Goal: Task Accomplishment & Management: Manage account settings

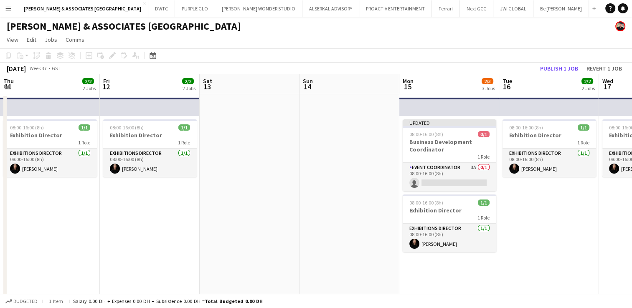
scroll to position [0, 287]
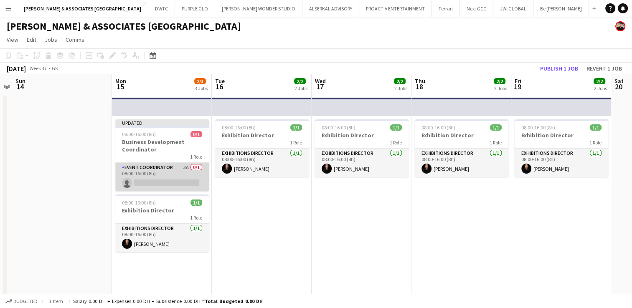
click at [152, 166] on app-card-role "Event Coordinator 3A 0/1 08:00-16:00 (8h) single-neutral-actions" at bounding box center [162, 177] width 94 height 28
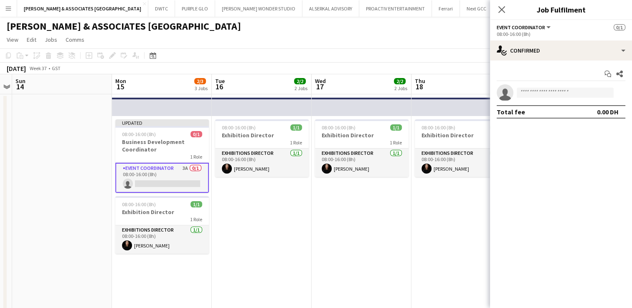
click at [566, 39] on app-options-switcher "Event Coordinator All roles Event Coordinator 0/1 08:00-16:00 (8h)" at bounding box center [561, 30] width 142 height 20
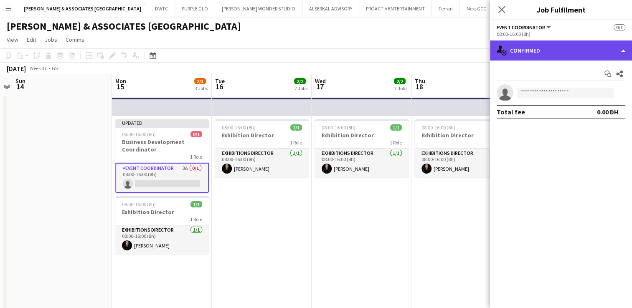
click at [559, 58] on div "single-neutral-actions-check-2 Confirmed" at bounding box center [561, 50] width 142 height 20
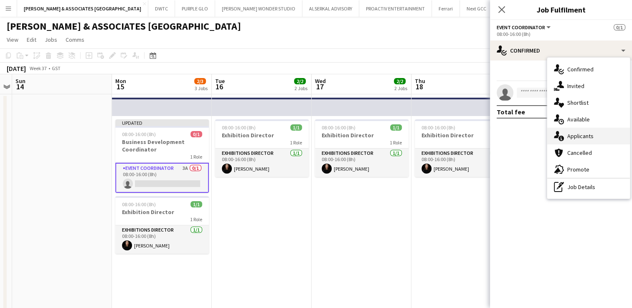
click at [592, 133] on span "Applicants" at bounding box center [580, 136] width 26 height 8
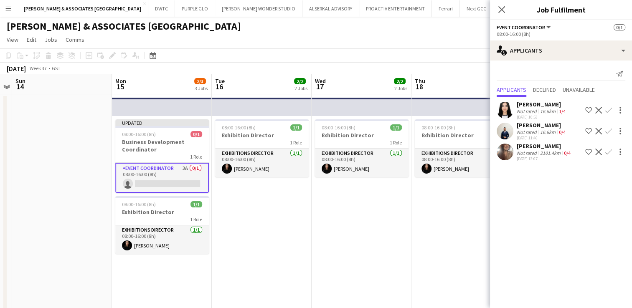
click at [526, 148] on div "[PERSON_NAME]" at bounding box center [544, 146] width 56 height 8
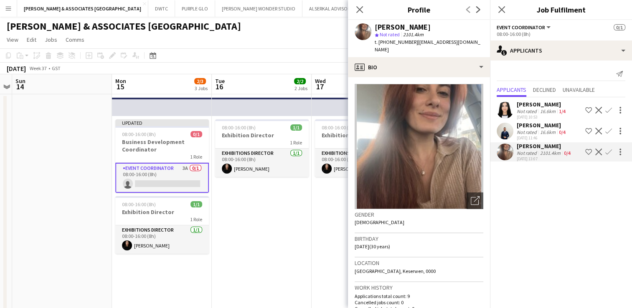
click at [599, 151] on app-icon "Decline" at bounding box center [598, 152] width 7 height 7
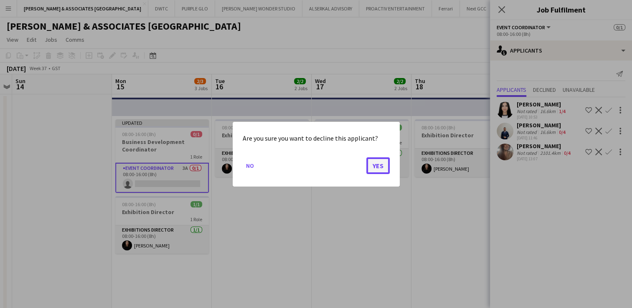
click at [371, 167] on button "Yes" at bounding box center [377, 165] width 23 height 17
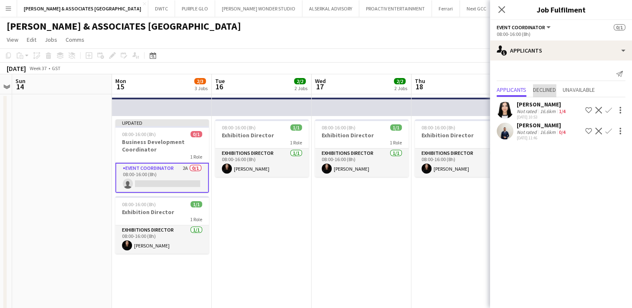
click at [550, 93] on span "Declined" at bounding box center [544, 90] width 23 height 6
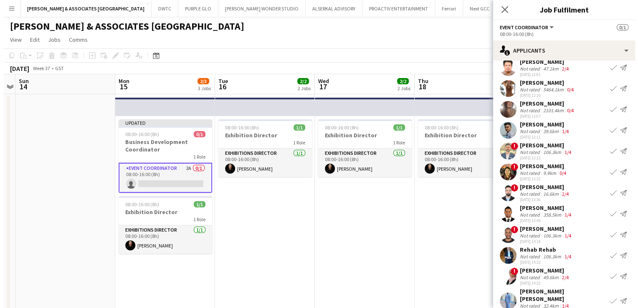
scroll to position [88, 0]
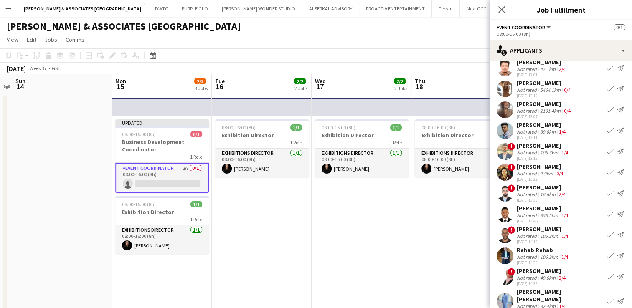
click at [10, 8] on app-icon "Menu" at bounding box center [8, 8] width 7 height 7
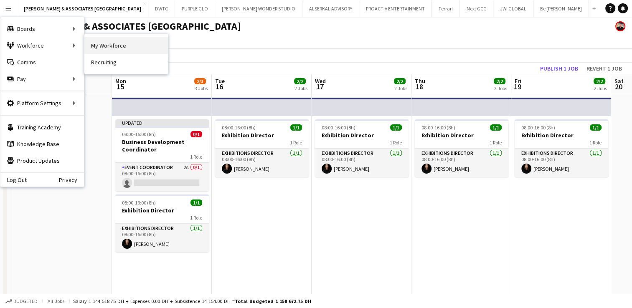
click at [129, 47] on link "My Workforce" at bounding box center [125, 45] width 83 height 17
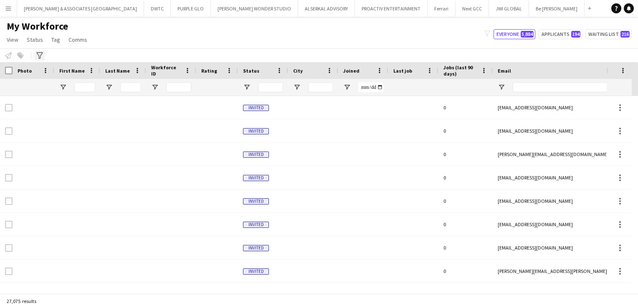
click at [41, 55] on icon at bounding box center [39, 55] width 6 height 7
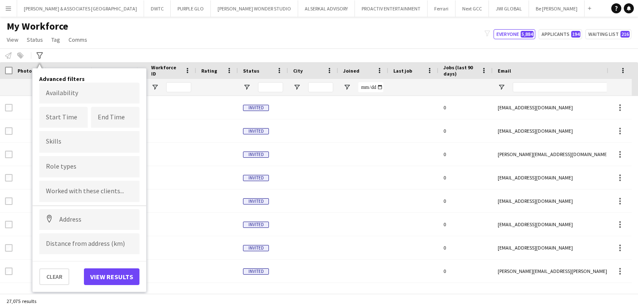
click at [86, 167] on input "Type to search role types..." at bounding box center [89, 167] width 87 height 8
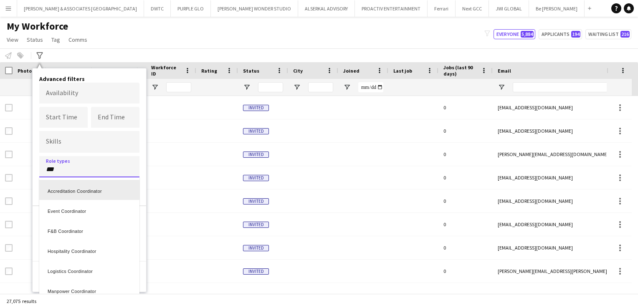
click at [88, 169] on div at bounding box center [319, 154] width 638 height 308
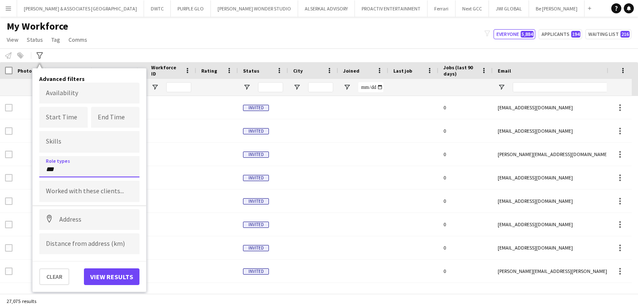
click at [78, 170] on input "***" at bounding box center [89, 170] width 87 height 8
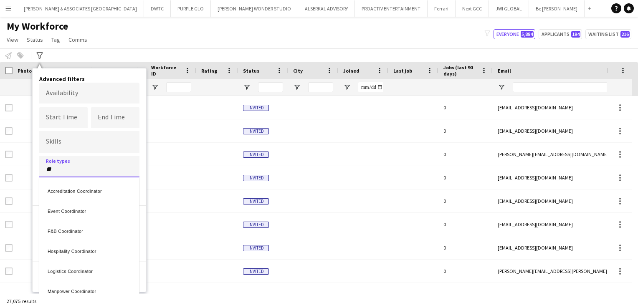
type input "*"
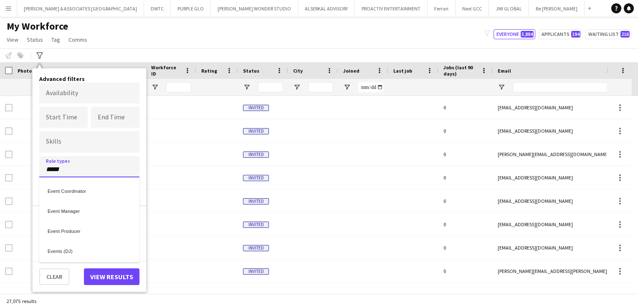
type input "*****"
click at [92, 190] on div "Event Coordinator" at bounding box center [89, 190] width 100 height 20
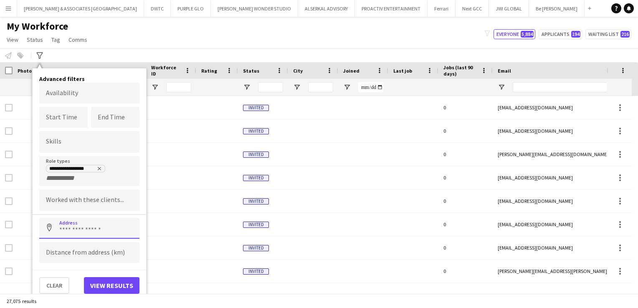
click at [86, 229] on input at bounding box center [89, 228] width 100 height 21
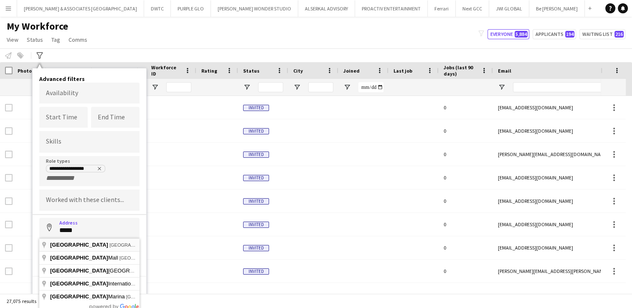
type input "**********"
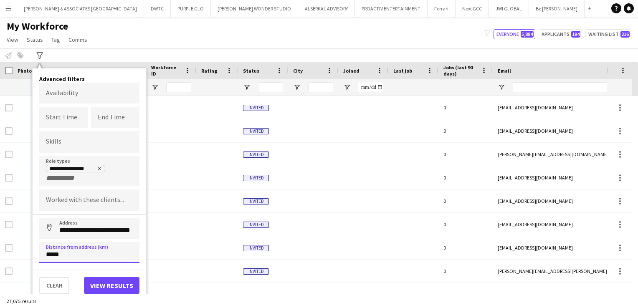
type input "*****"
click at [107, 284] on button "View results" at bounding box center [112, 285] width 56 height 17
type input "**********"
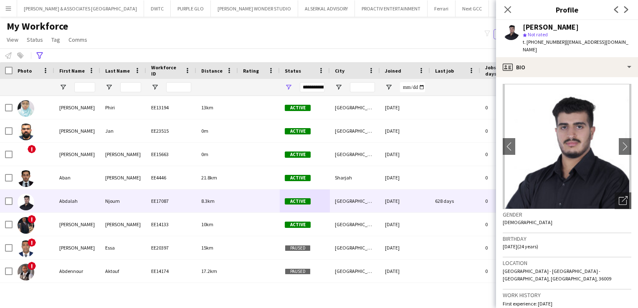
click at [400, 44] on div "My Workforce View Views Default view [PERSON_NAME] New view Update view Delete …" at bounding box center [319, 34] width 638 height 28
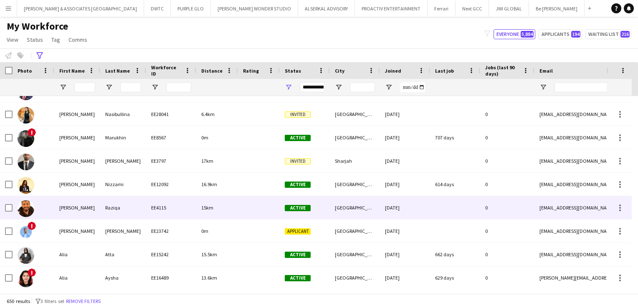
click at [140, 212] on div "Raziqa" at bounding box center [123, 207] width 46 height 23
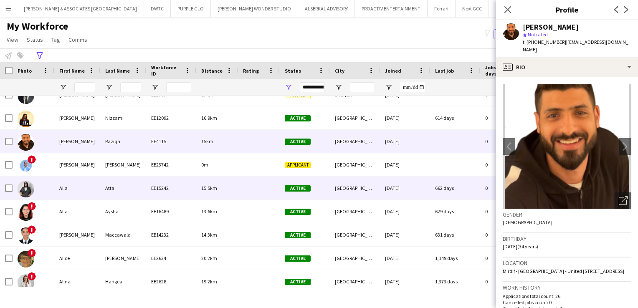
click at [134, 188] on div "Atta" at bounding box center [123, 188] width 46 height 23
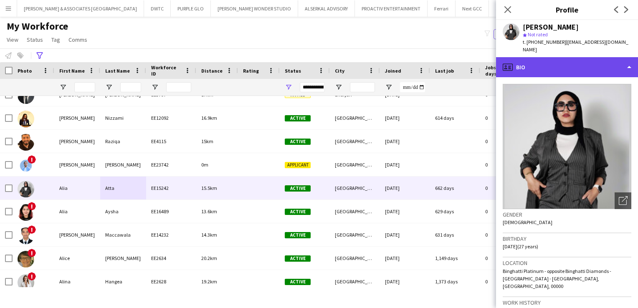
click at [586, 68] on div "profile Bio" at bounding box center [567, 67] width 142 height 20
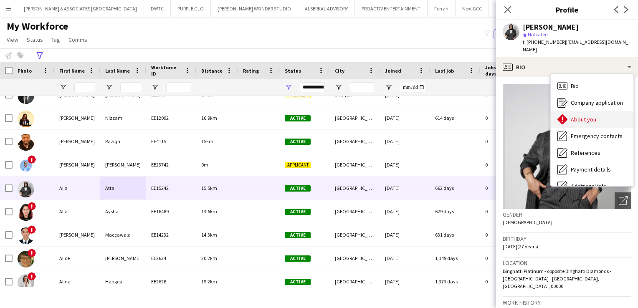
click at [586, 116] on span "About you" at bounding box center [583, 120] width 25 height 8
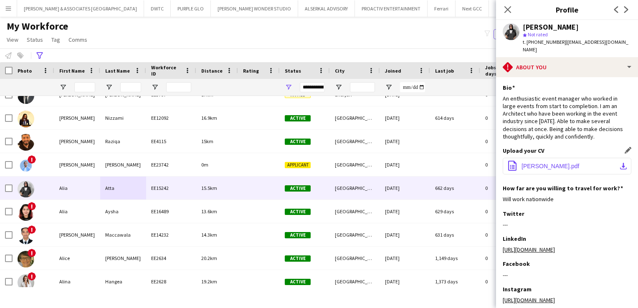
click at [571, 158] on button "office-file-sheet [PERSON_NAME].pdf download-bottom" at bounding box center [567, 166] width 129 height 17
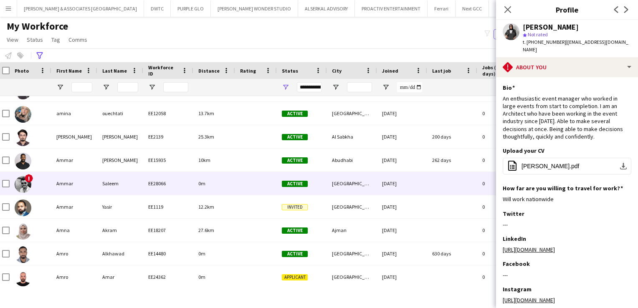
scroll to position [1608, 0]
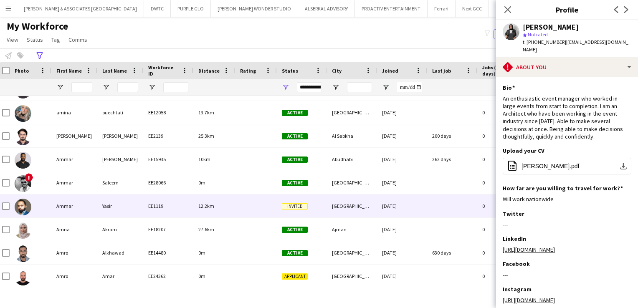
click at [125, 208] on div "Yasir" at bounding box center [120, 206] width 46 height 23
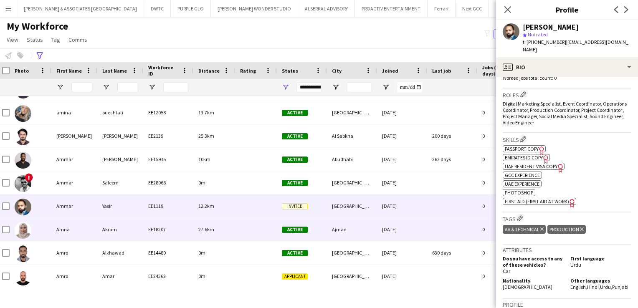
click at [233, 222] on div "27.6km" at bounding box center [214, 229] width 42 height 23
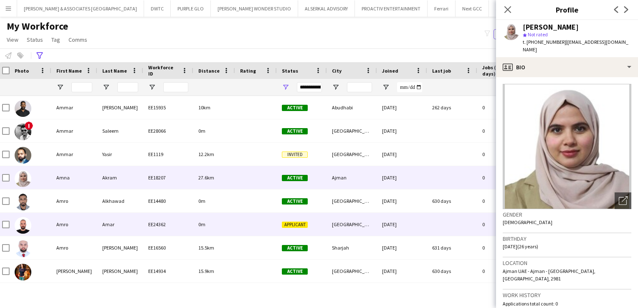
click at [233, 222] on div "0m" at bounding box center [214, 224] width 42 height 23
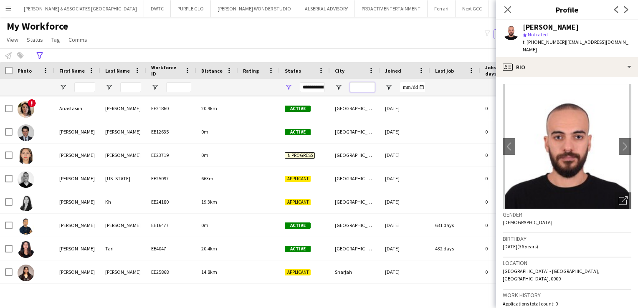
click at [368, 84] on input "City Filter Input" at bounding box center [362, 87] width 25 height 10
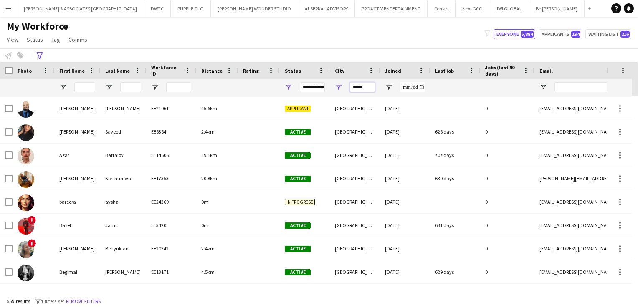
type input "*****"
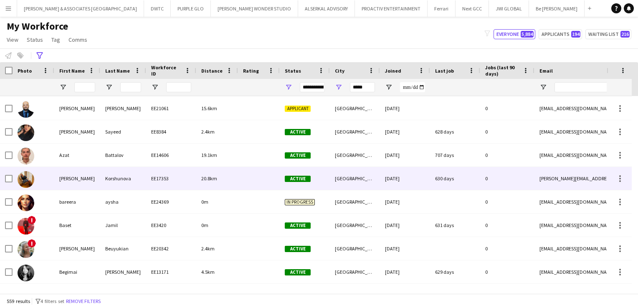
click at [166, 185] on div "EE17353" at bounding box center [171, 178] width 50 height 23
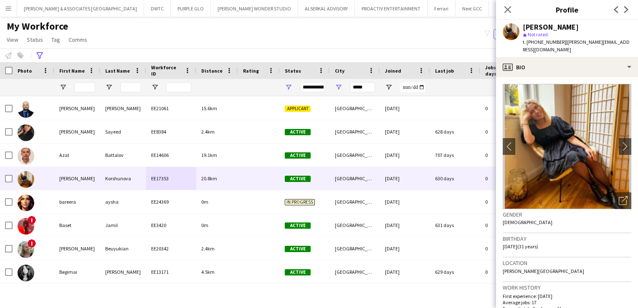
click at [261, 33] on div "My Workforce View Views Default view [PERSON_NAME] New view Update view Delete …" at bounding box center [319, 34] width 638 height 28
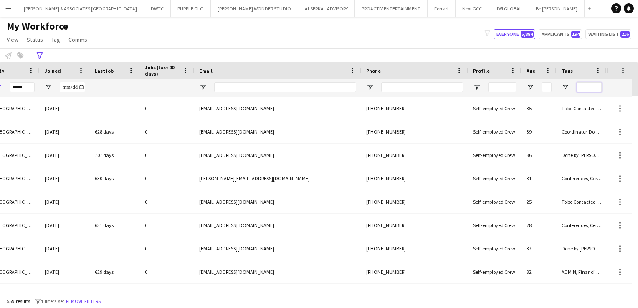
click at [590, 84] on input "Tags Filter Input" at bounding box center [589, 87] width 25 height 10
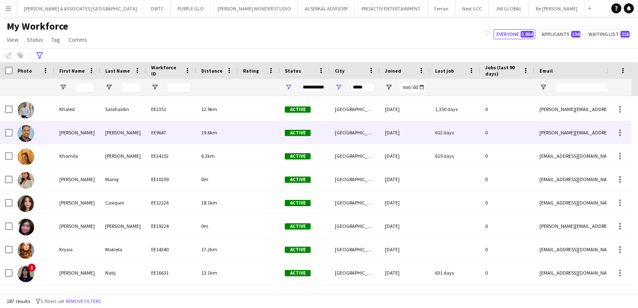
type input "**********"
click at [81, 129] on div "[PERSON_NAME]" at bounding box center [77, 132] width 46 height 23
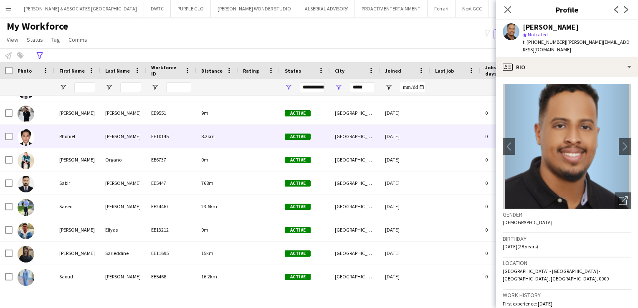
click at [24, 134] on img at bounding box center [26, 137] width 17 height 17
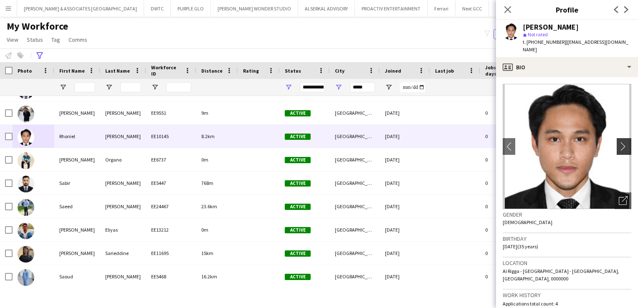
click at [619, 142] on app-icon "chevron-right" at bounding box center [625, 146] width 13 height 9
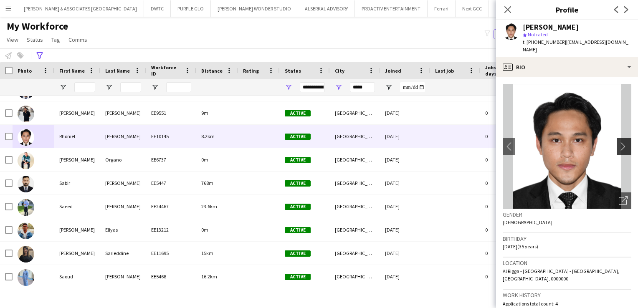
click at [619, 142] on app-icon "chevron-right" at bounding box center [625, 146] width 13 height 9
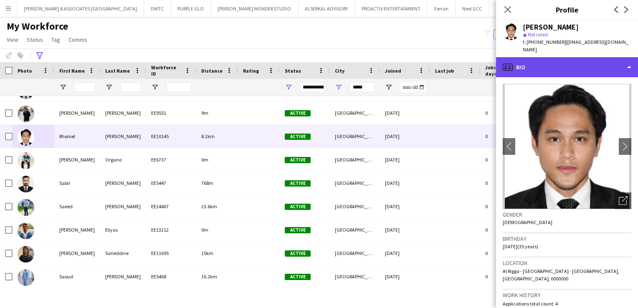
click at [583, 60] on div "profile Bio" at bounding box center [567, 67] width 142 height 20
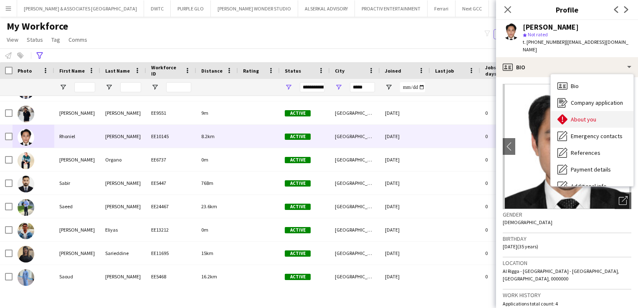
click at [579, 111] on div "About you About you" at bounding box center [592, 119] width 83 height 17
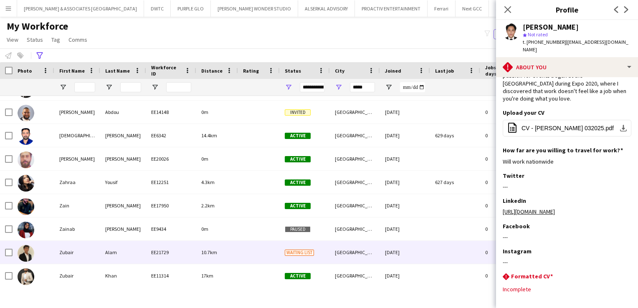
click at [95, 252] on div "Zubair" at bounding box center [77, 252] width 46 height 23
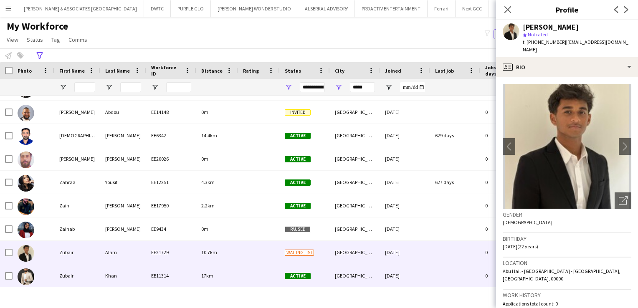
click at [92, 270] on div "Zubair" at bounding box center [77, 275] width 46 height 23
